Goal: Information Seeking & Learning: Learn about a topic

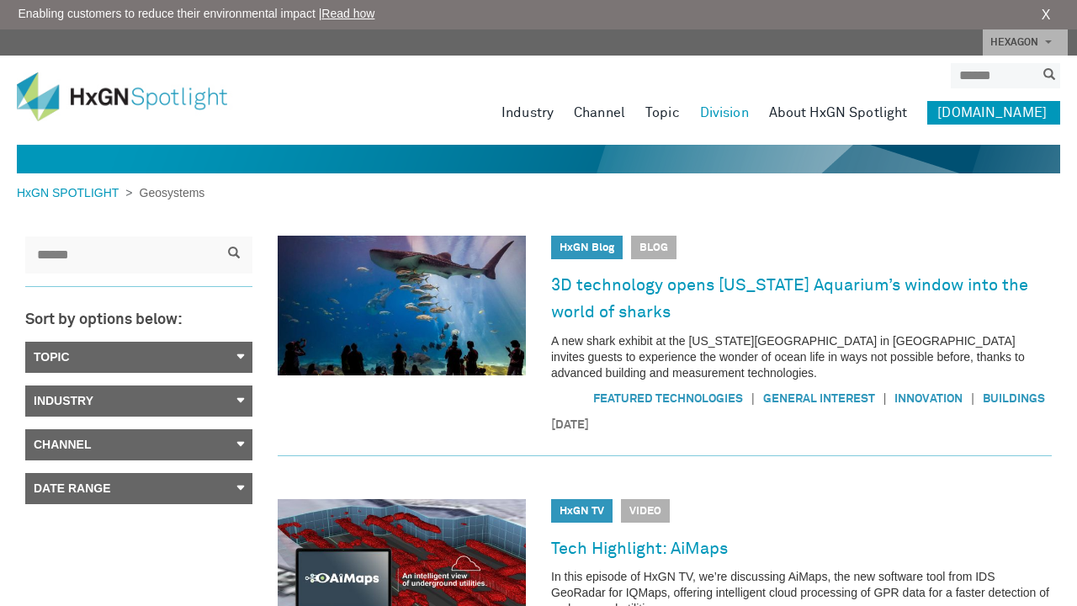
click at [82, 417] on link "Industry" at bounding box center [138, 400] width 227 height 31
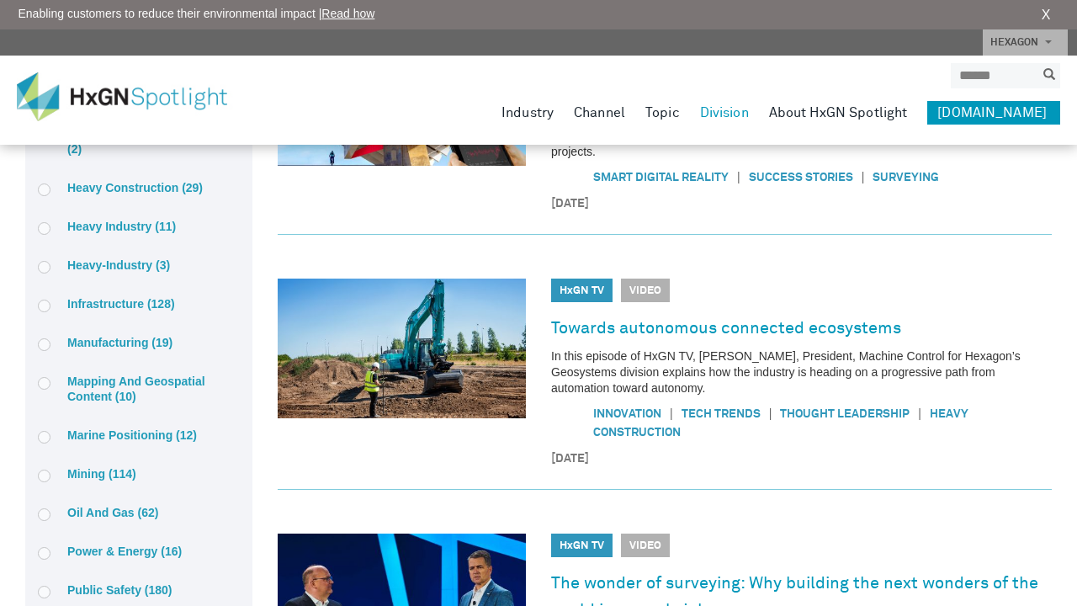
scroll to position [943, 0]
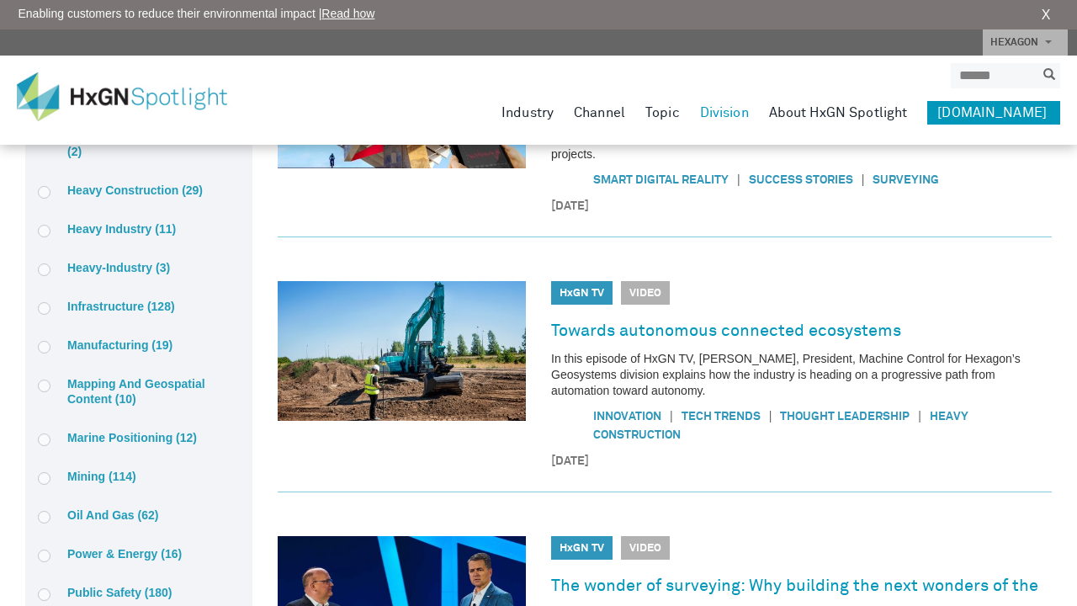
click at [114, 159] on label "Healthcare and life sciences (2)" at bounding box center [139, 144] width 202 height 30
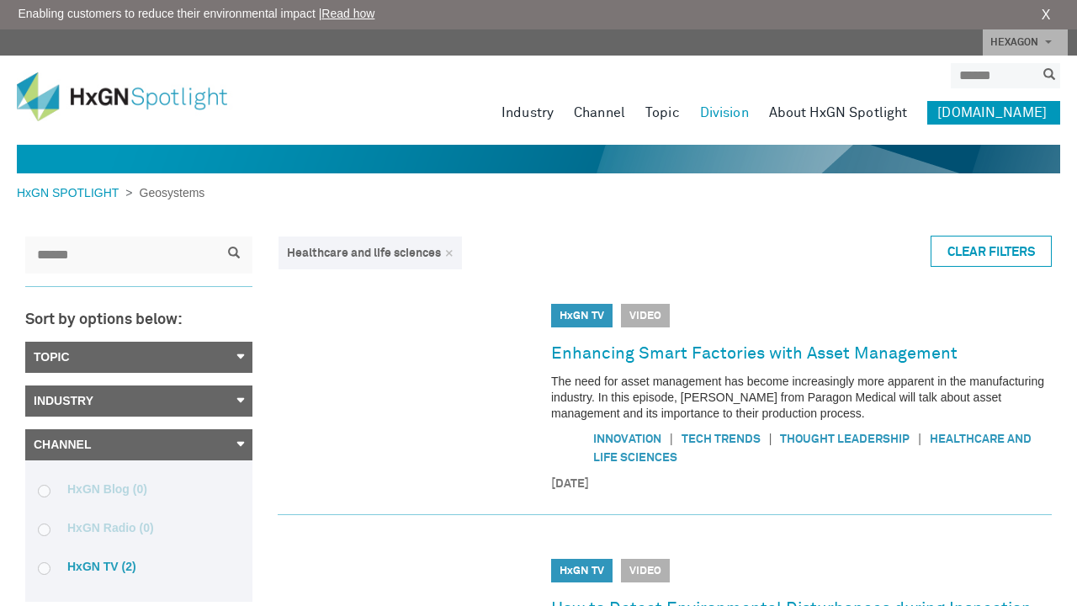
scroll to position [0, 0]
click at [240, 363] on link "Topic" at bounding box center [138, 357] width 227 height 31
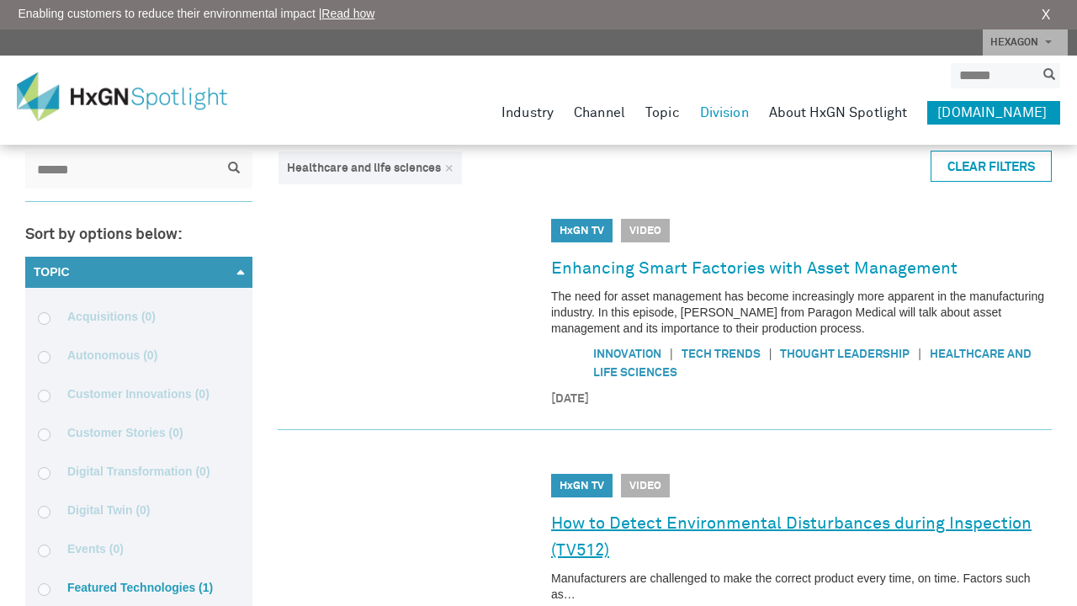
scroll to position [84, 0]
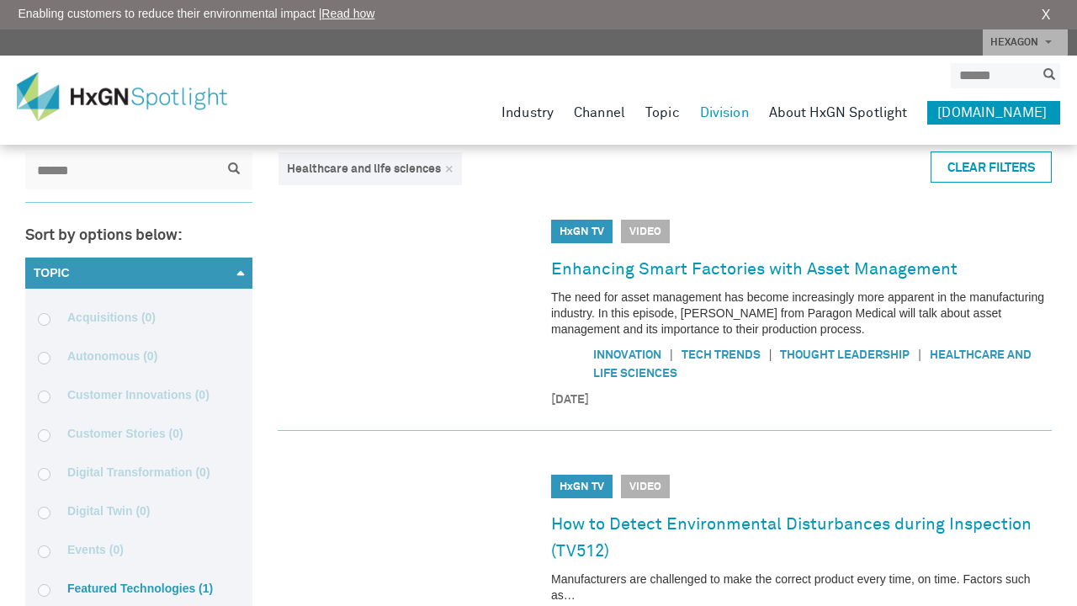
click at [780, 380] on link "Healthcare and life sciences" at bounding box center [812, 364] width 438 height 30
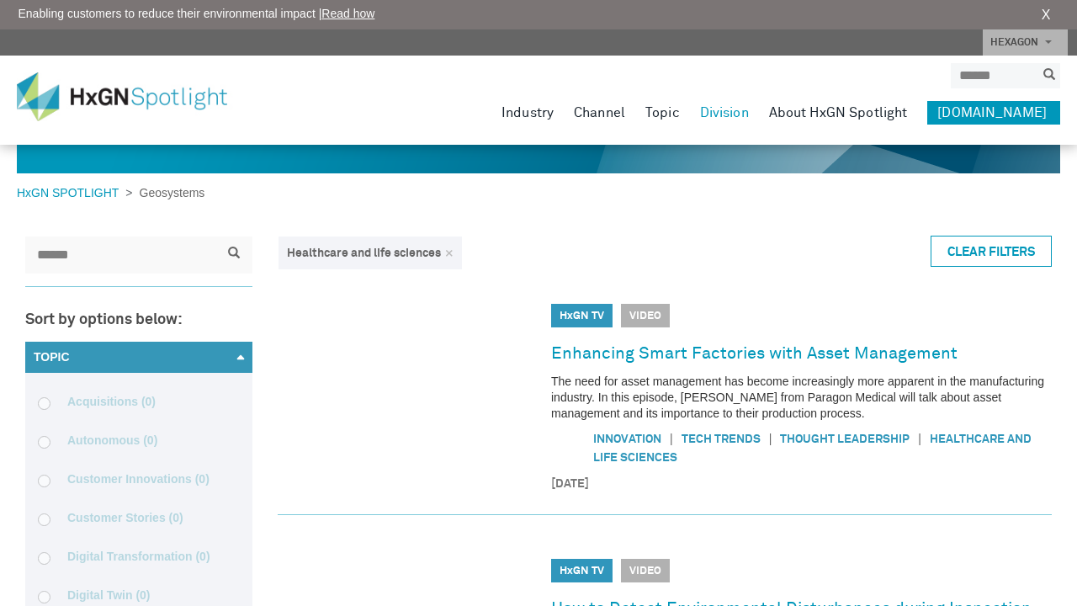
scroll to position [0, 0]
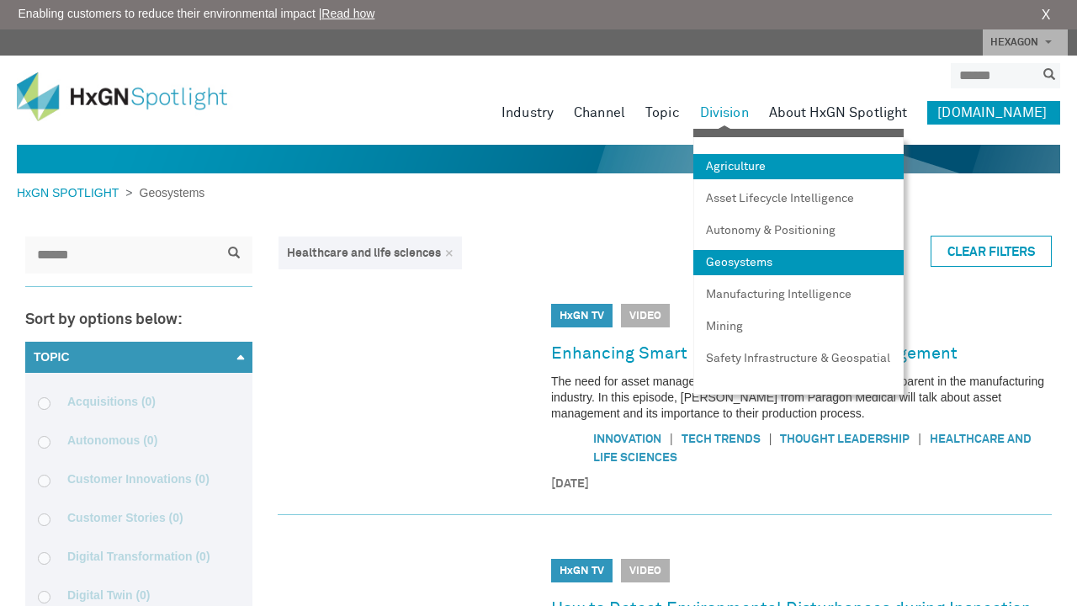
click at [733, 179] on link "Agriculture" at bounding box center [798, 166] width 210 height 25
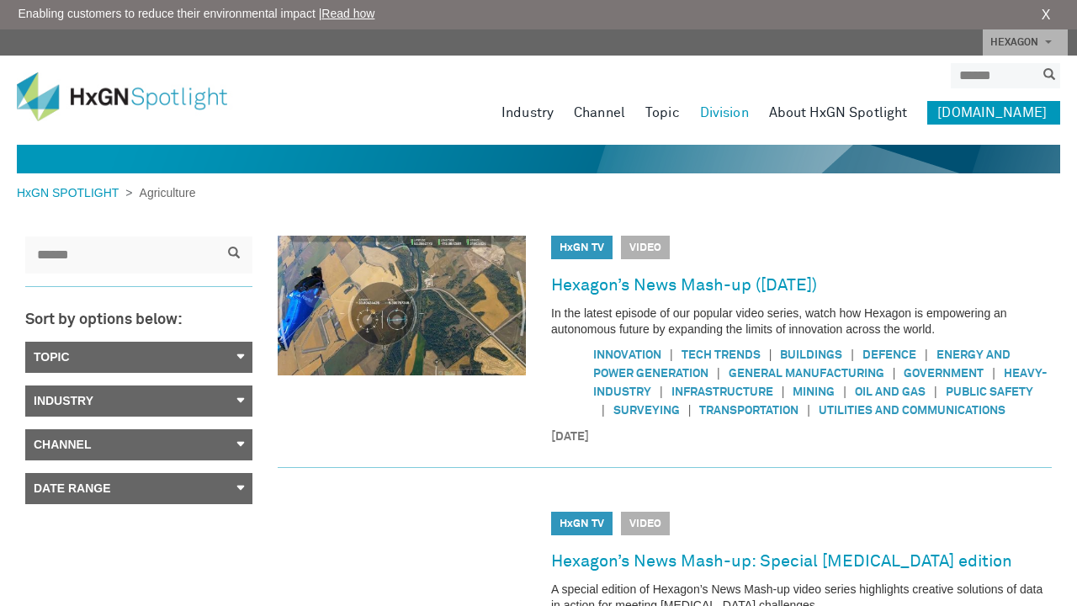
click at [817, 123] on link "About HxGN Spotlight" at bounding box center [838, 113] width 139 height 24
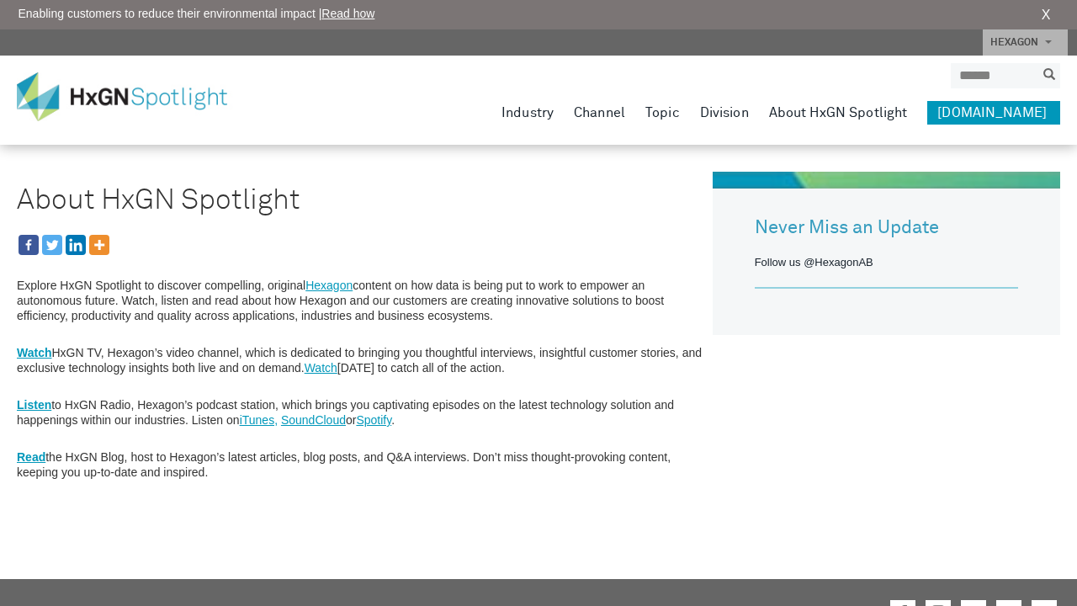
scroll to position [73, 0]
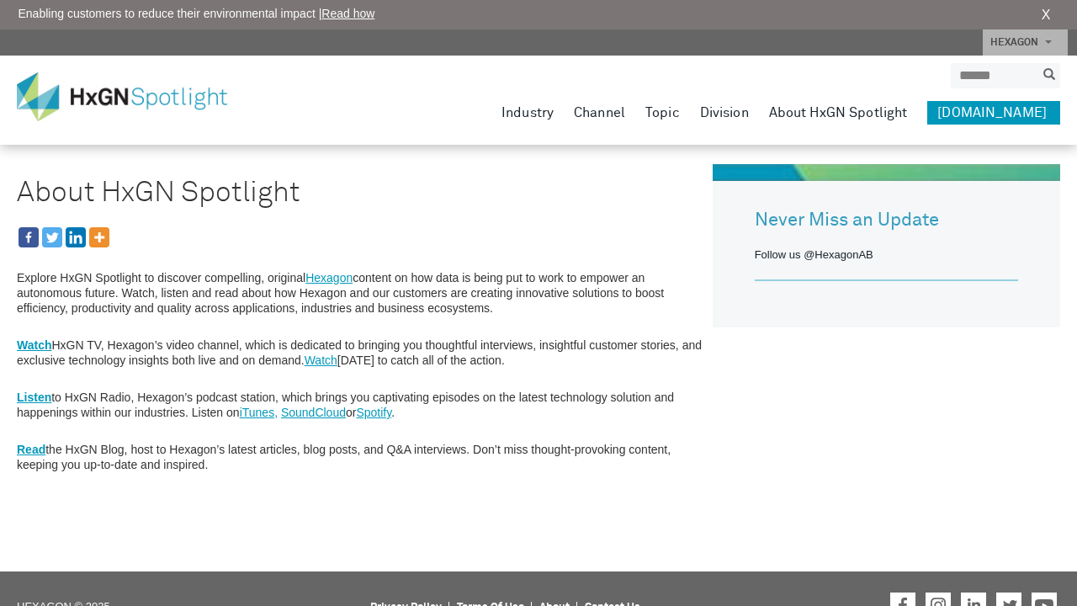
click at [40, 352] on strong "Watch" at bounding box center [34, 344] width 35 height 13
